Goal: Task Accomplishment & Management: Use online tool/utility

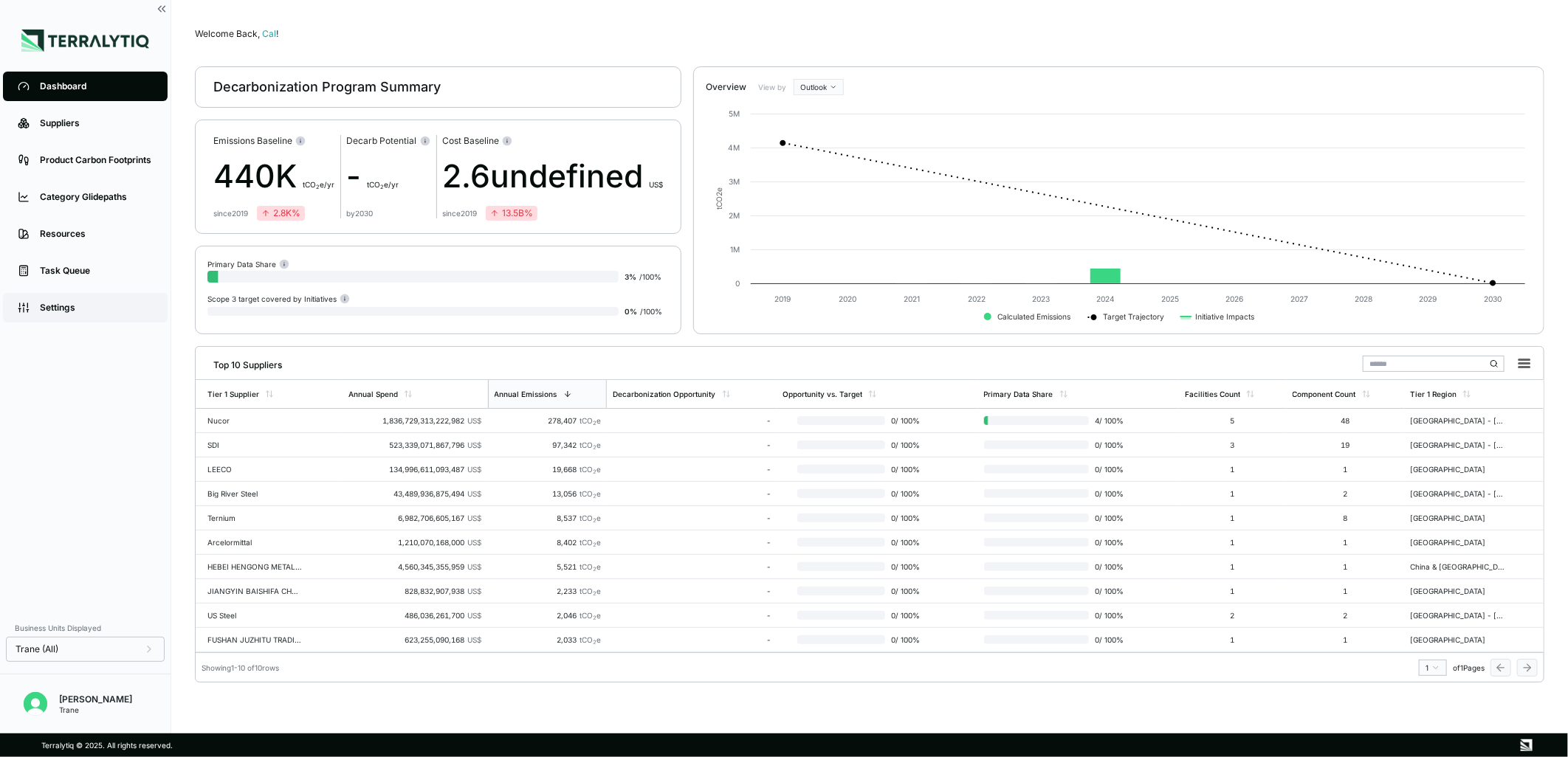
click at [81, 305] on div "Settings" at bounding box center [96, 308] width 113 height 11
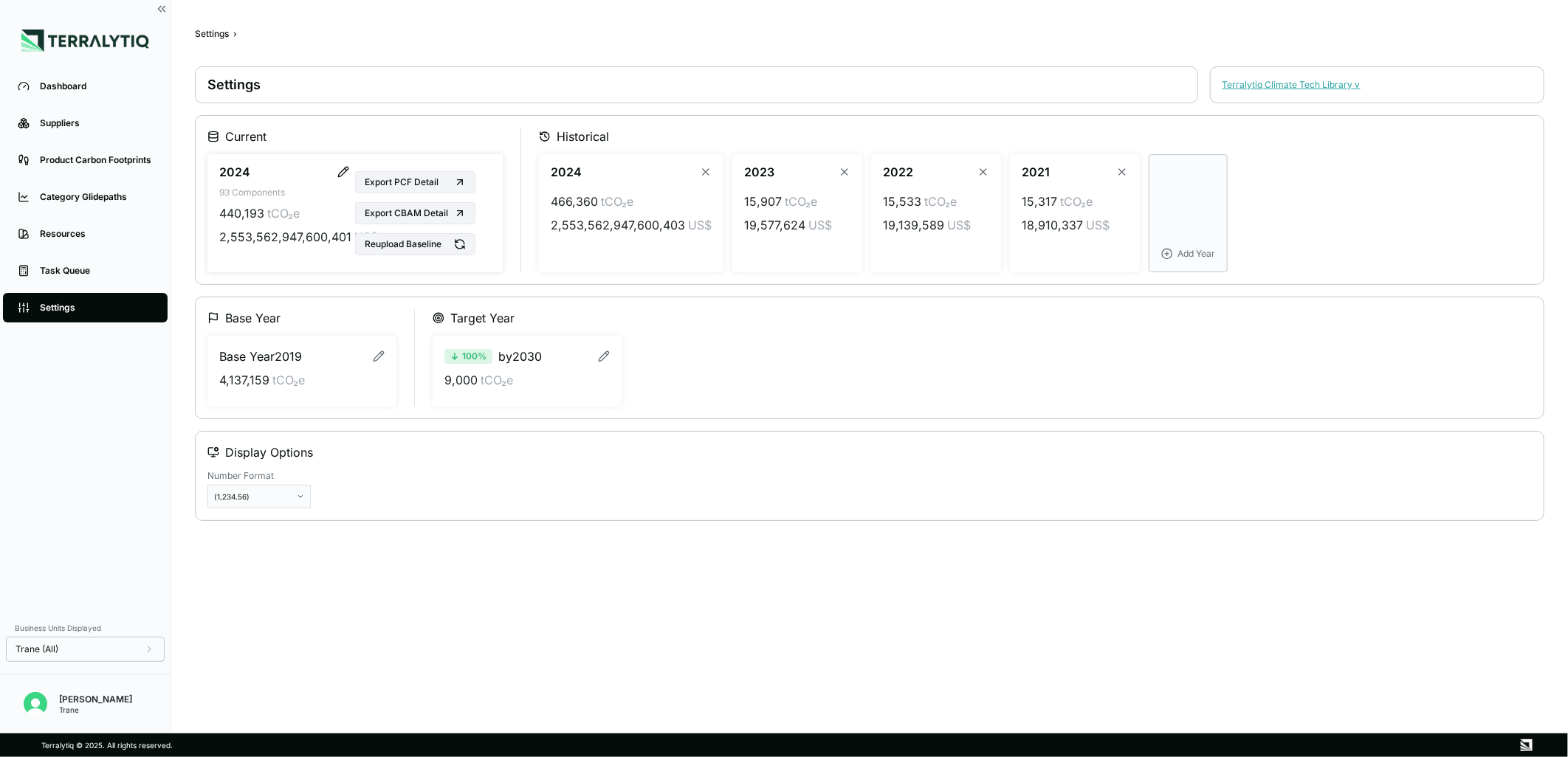
click at [344, 168] on icon "button" at bounding box center [345, 169] width 2 height 2
click at [345, 174] on icon "button" at bounding box center [342, 172] width 15 height 15
click at [427, 246] on button "Reupload Baseline" at bounding box center [415, 244] width 120 height 22
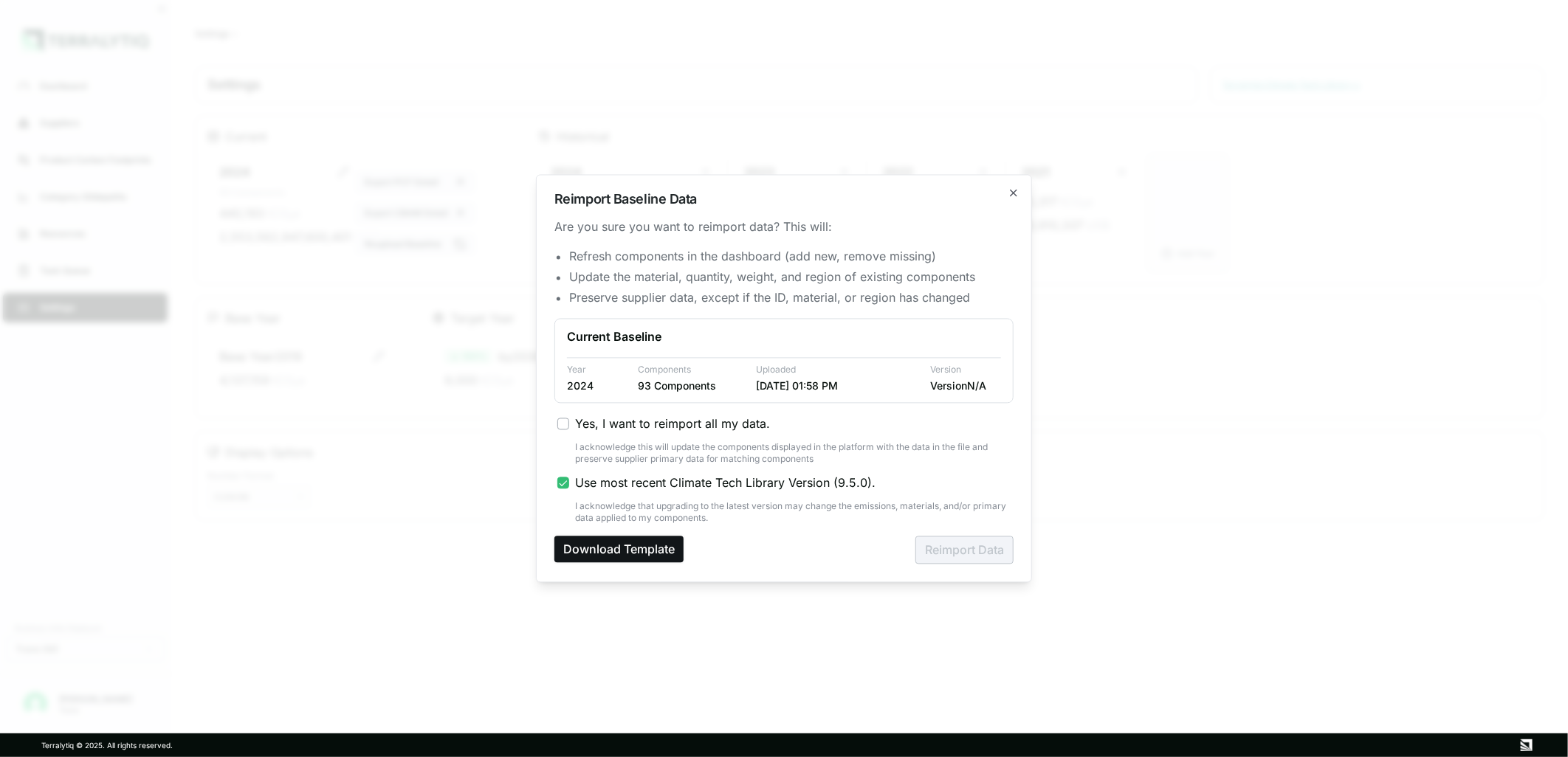
click at [658, 561] on button "Download Template" at bounding box center [619, 549] width 129 height 27
click at [1017, 193] on icon "button" at bounding box center [1013, 193] width 11 height 11
